Goal: Obtain resource: Obtain resource

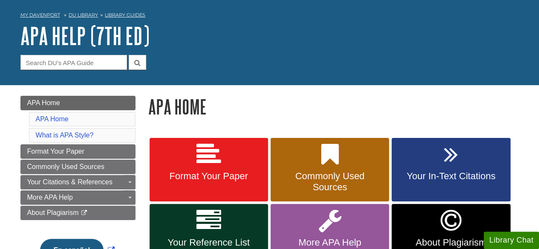
scroll to position [32, 0]
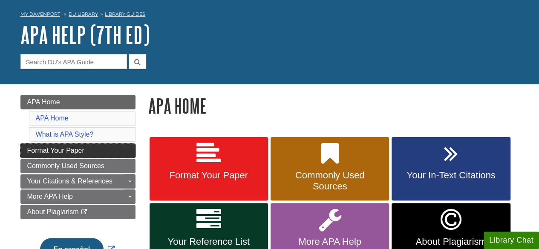
click at [72, 148] on span "Format Your Paper" at bounding box center [55, 150] width 57 height 7
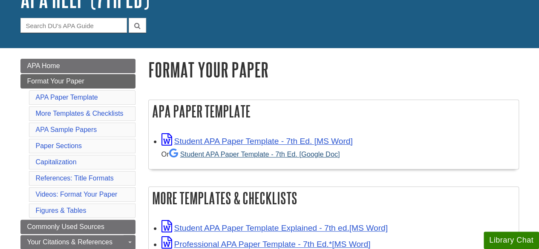
scroll to position [71, 0]
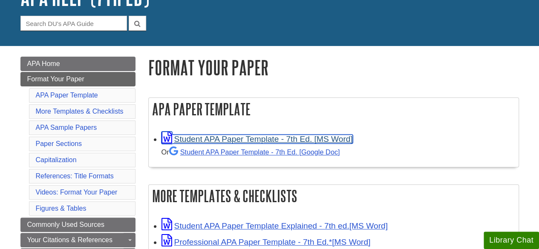
click at [223, 139] on link "Student APA Paper Template - 7th Ed. [MS Word]" at bounding box center [257, 139] width 191 height 9
